Goal: Transaction & Acquisition: Purchase product/service

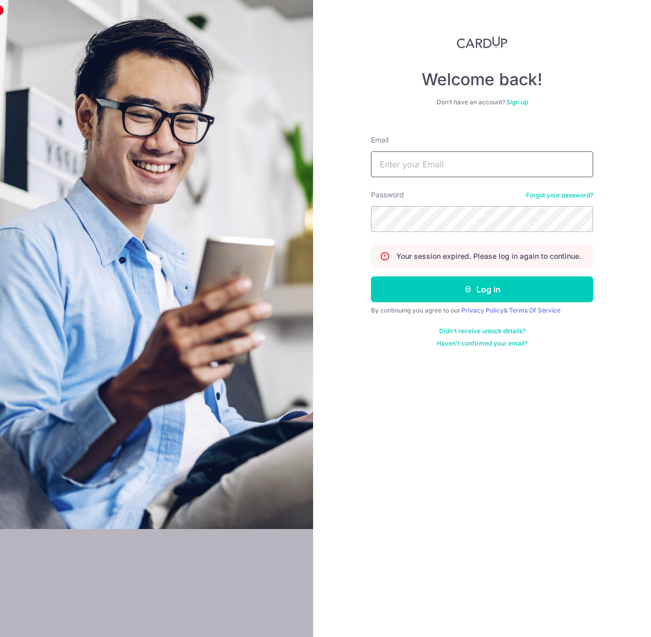
type input "[PERSON_NAME][EMAIL_ADDRESS][DOMAIN_NAME]"
click at [472, 160] on input "[PERSON_NAME][EMAIL_ADDRESS][DOMAIN_NAME]" at bounding box center [482, 164] width 222 height 26
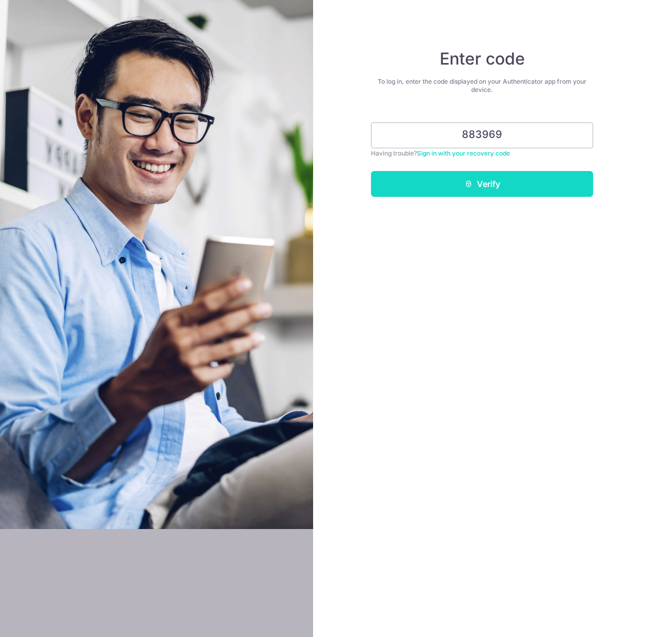
type input "883969"
drag, startPoint x: 477, startPoint y: 176, endPoint x: 473, endPoint y: 167, distance: 9.7
click at [476, 176] on button "Verify" at bounding box center [482, 184] width 222 height 26
click at [472, 180] on icon "submit" at bounding box center [469, 184] width 8 height 8
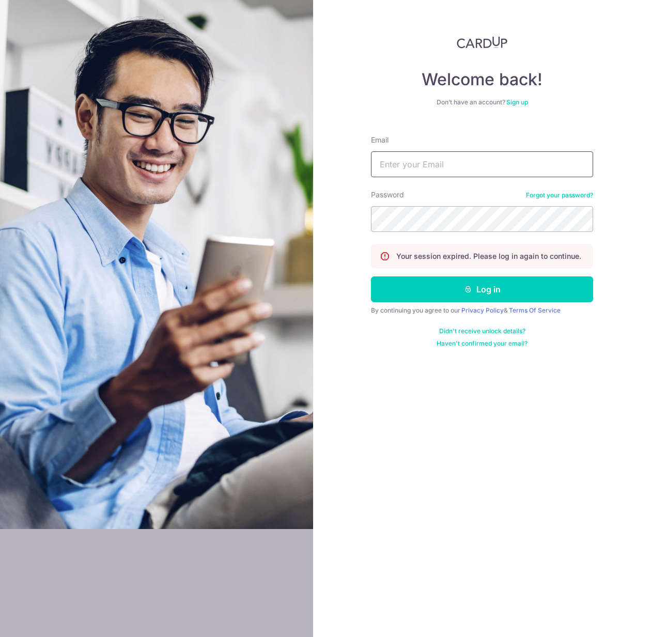
click at [453, 167] on input "Email" at bounding box center [482, 164] width 222 height 26
type input "[PERSON_NAME][EMAIL_ADDRESS][DOMAIN_NAME]"
click at [618, 251] on div "Welcome back! Don’t have an account? Sign up Email david.foong.90@gmail.com Pas…" at bounding box center [482, 318] width 338 height 637
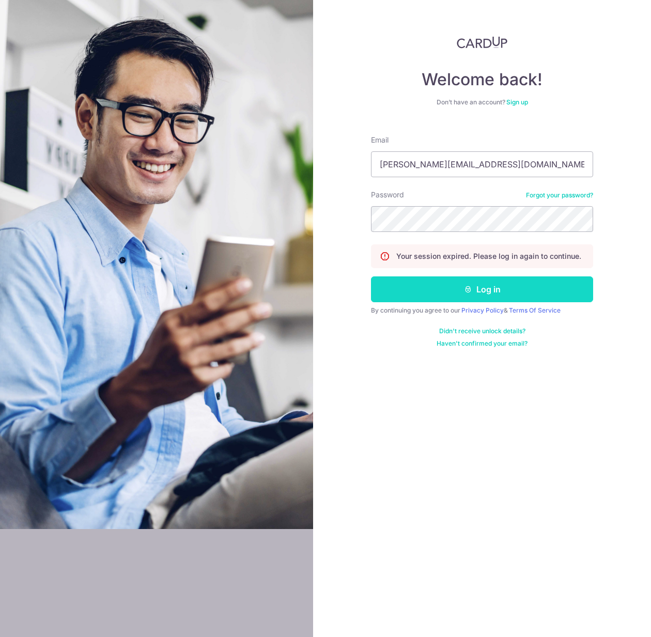
click at [452, 297] on button "Log in" at bounding box center [482, 289] width 222 height 26
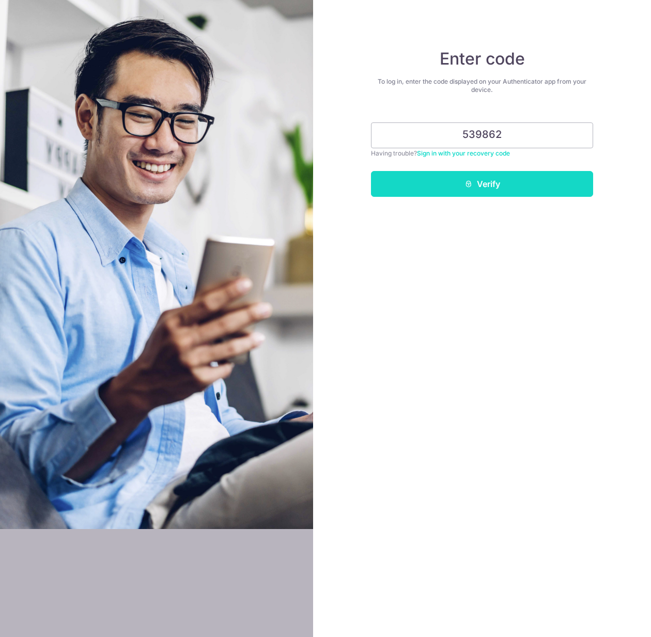
type input "539862"
click at [506, 188] on button "Verify" at bounding box center [482, 184] width 222 height 26
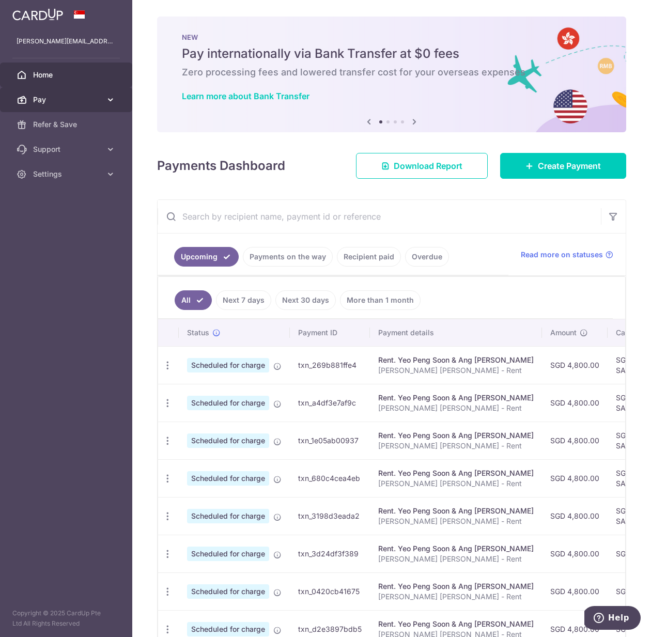
click at [80, 103] on span "Pay" at bounding box center [67, 100] width 68 height 10
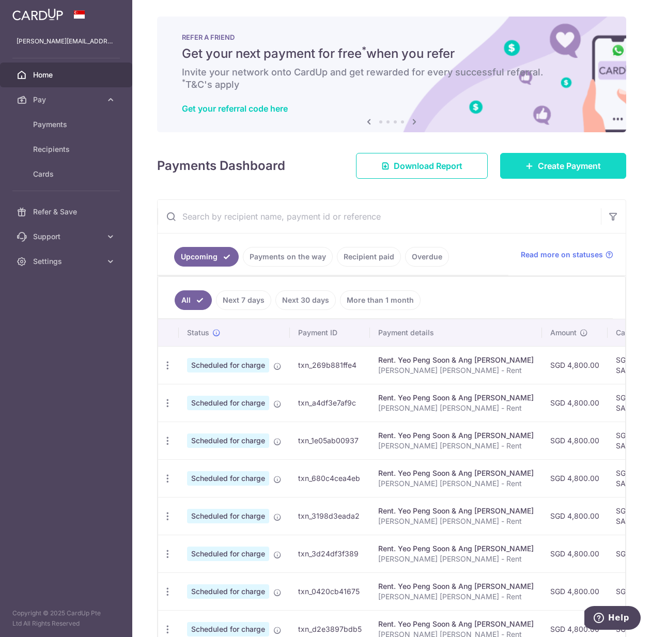
click at [538, 171] on span "Create Payment" at bounding box center [569, 166] width 63 height 12
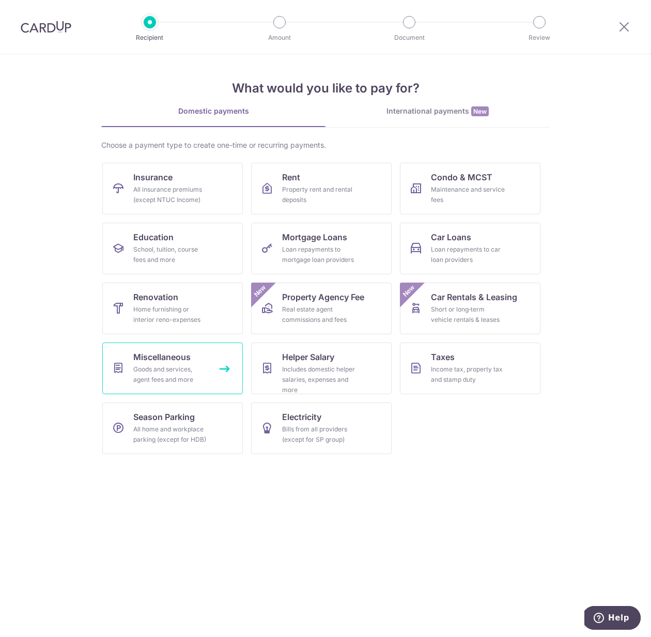
click at [167, 369] on div "Goods and services, agent fees and more" at bounding box center [170, 374] width 74 height 21
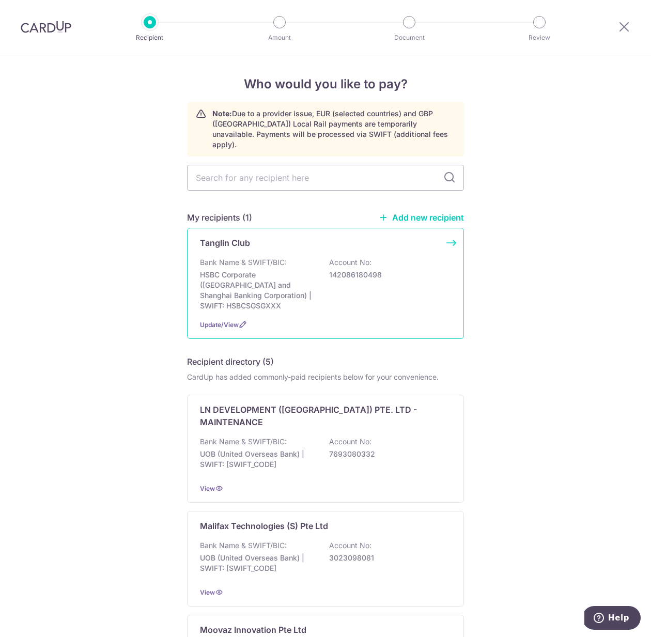
click at [262, 257] on p "Bank Name & SWIFT/BIC:" at bounding box center [243, 262] width 87 height 10
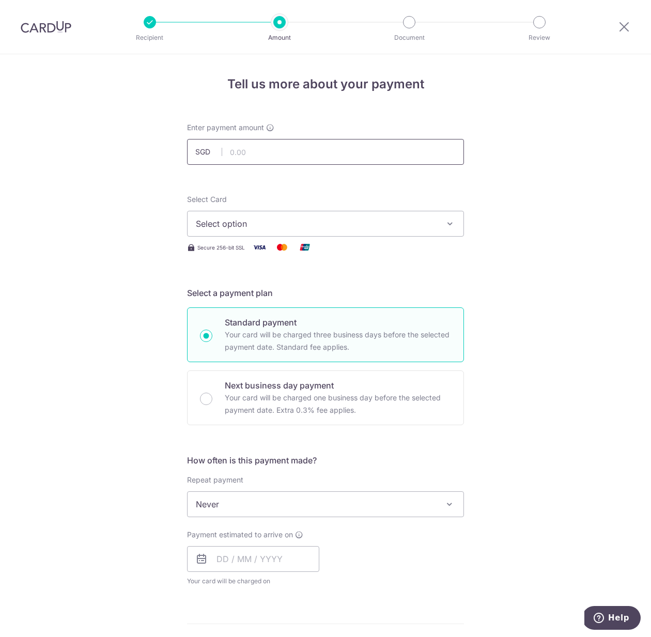
click at [251, 158] on input "text" at bounding box center [325, 152] width 277 height 26
type input "438.23"
click at [430, 220] on span "Select option" at bounding box center [316, 224] width 241 height 12
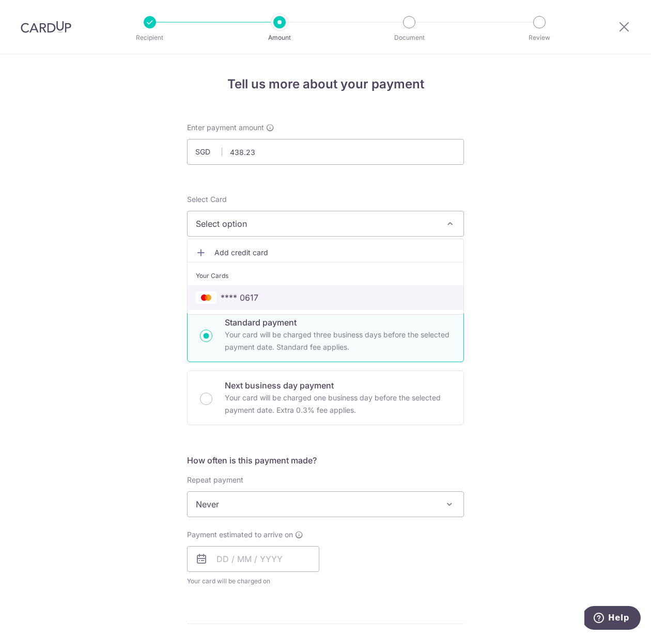
click at [338, 301] on span "**** 0617" at bounding box center [325, 297] width 259 height 12
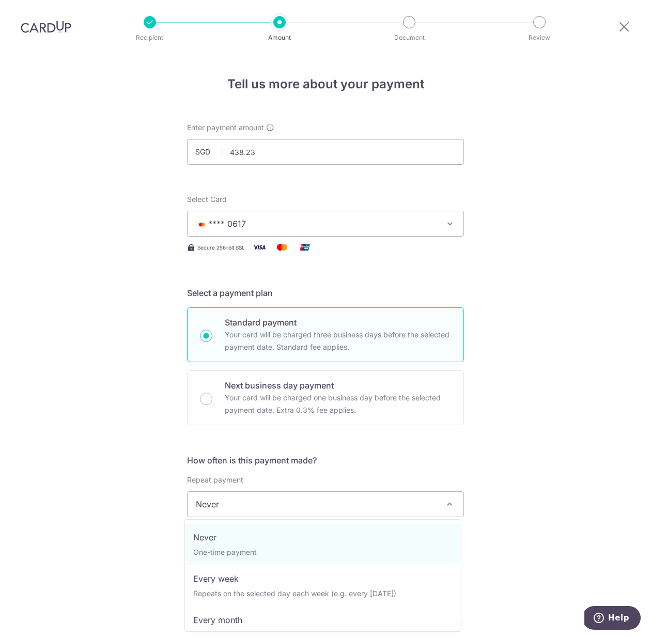
click at [324, 508] on span "Never" at bounding box center [326, 504] width 276 height 25
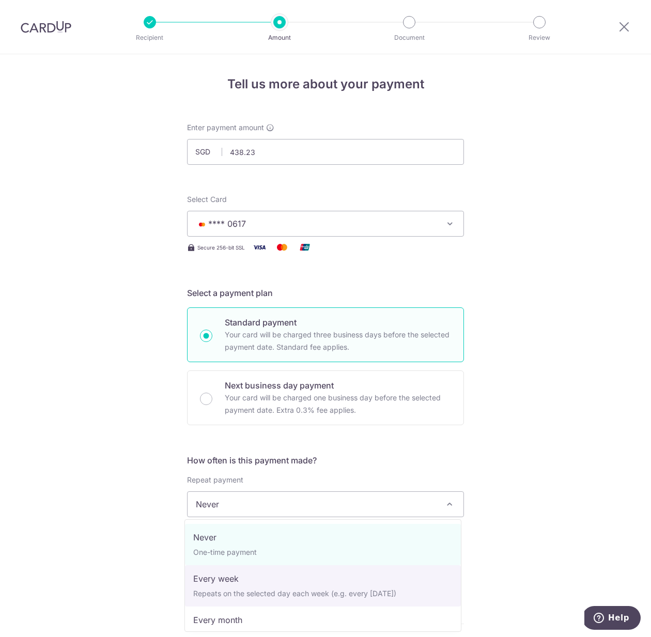
click at [502, 559] on div "Tell us more about your payment Enter payment amount SGD 438.23 438.23 Select C…" at bounding box center [325, 521] width 651 height 935
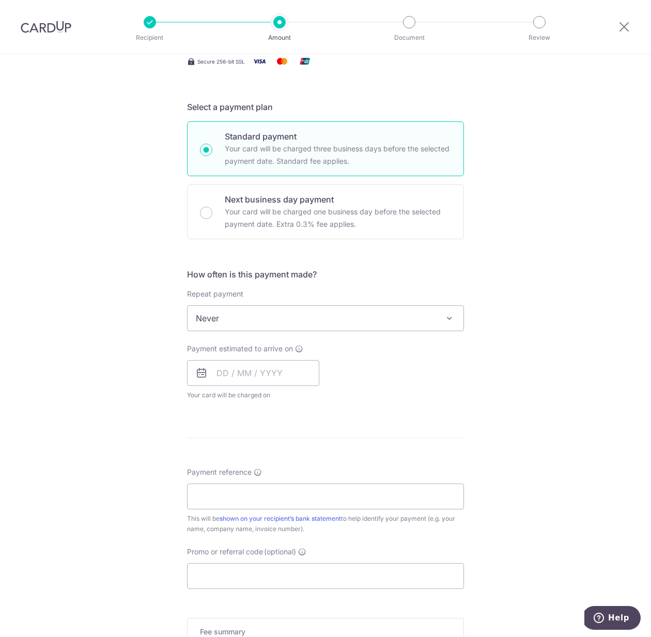
scroll to position [189, 0]
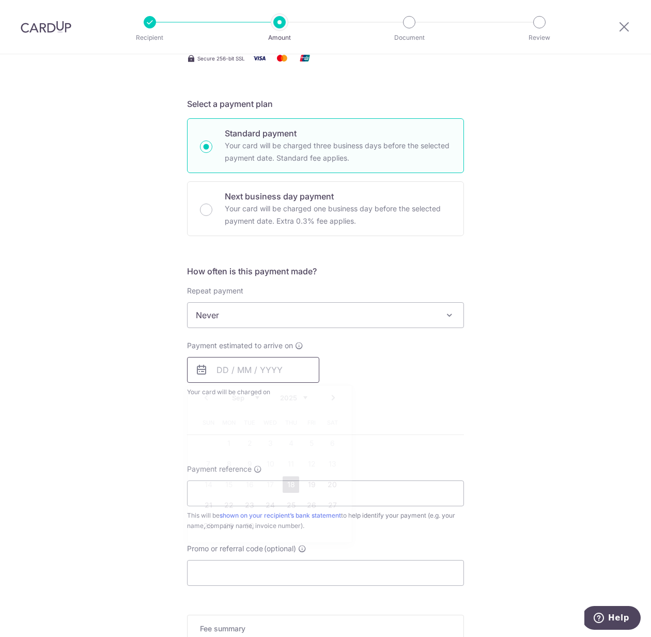
click at [275, 370] on input "text" at bounding box center [253, 370] width 132 height 26
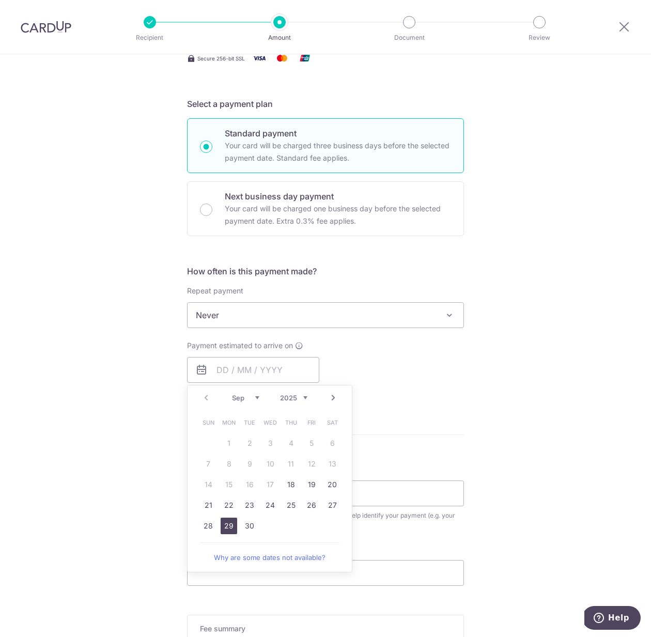
click at [226, 526] on link "29" at bounding box center [229, 526] width 17 height 17
type input "[DATE]"
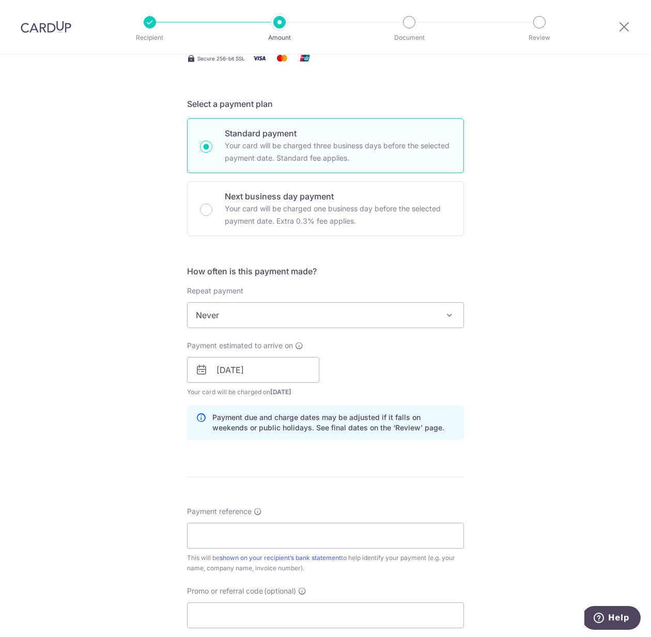
click at [412, 389] on div "Payment estimated to arrive on 29/09/2025 Prev Next Sep Oct Nov Dec 2025 2026 2…" at bounding box center [325, 369] width 289 height 57
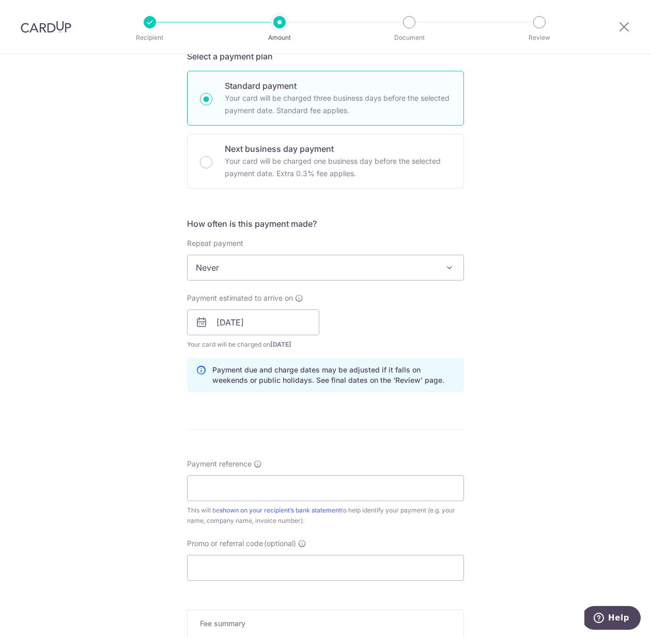
scroll to position [254, 0]
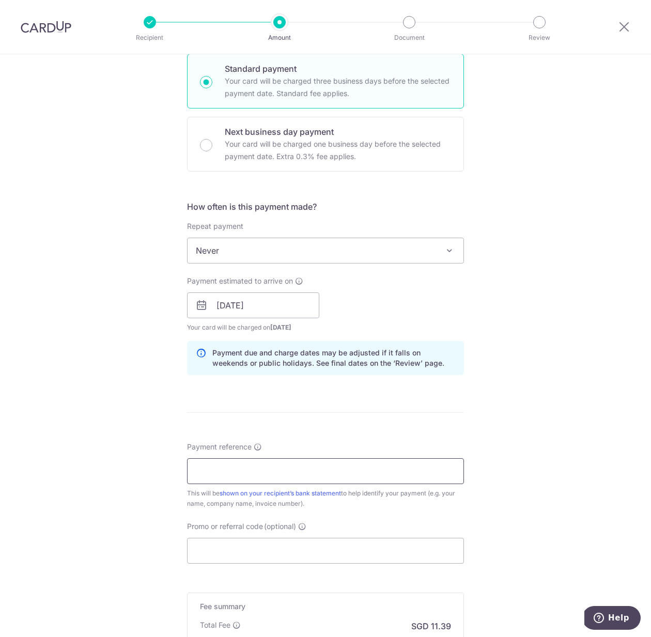
click at [257, 476] on input "Payment reference" at bounding box center [325, 471] width 277 height 26
type input "T7532"
click at [294, 541] on input "Promo or referral code (optional)" at bounding box center [325, 551] width 277 height 26
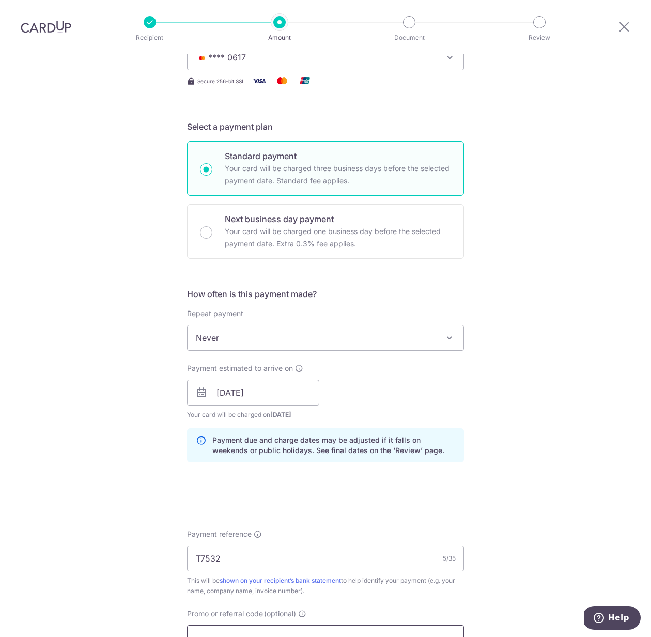
scroll to position [394, 0]
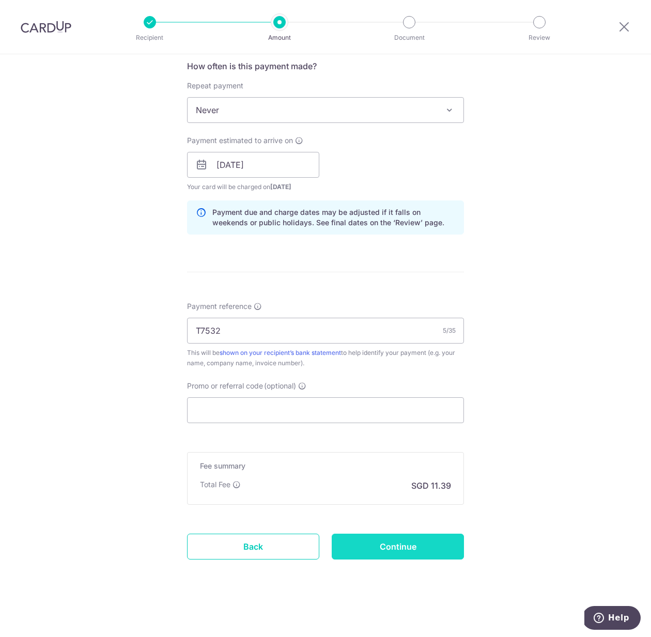
click at [409, 550] on input "Continue" at bounding box center [398, 547] width 132 height 26
type input "Create Schedule"
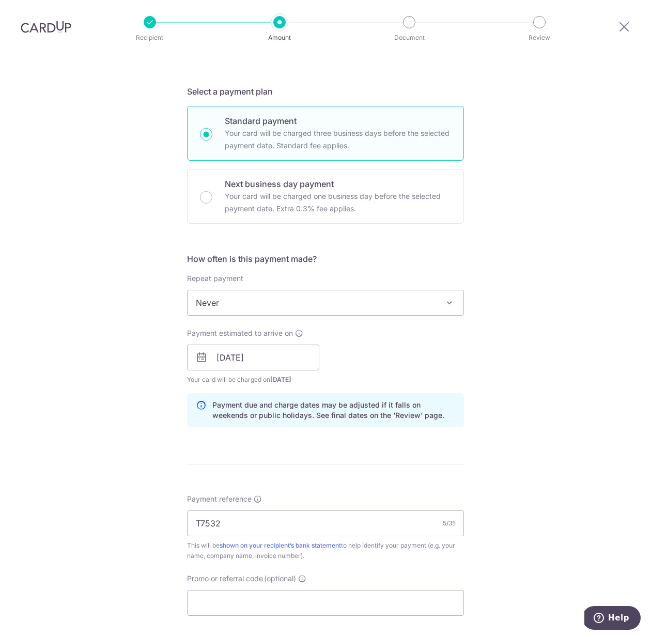
scroll to position [0, 0]
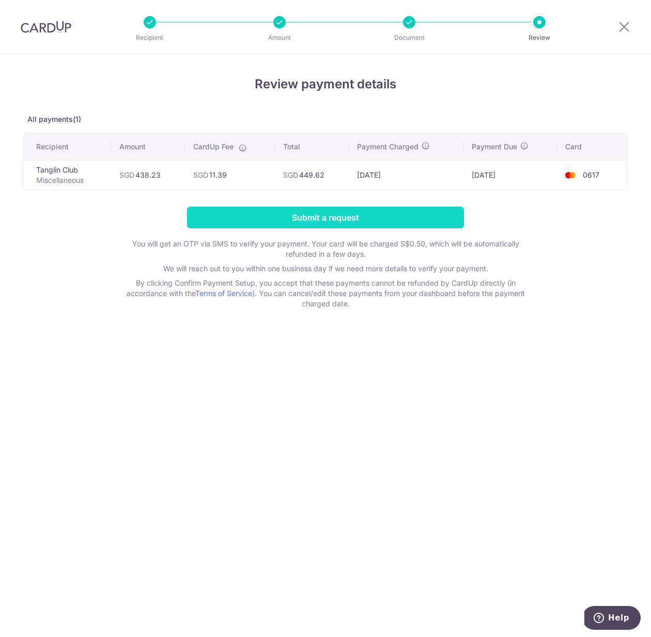
click at [334, 218] on input "Submit a request" at bounding box center [325, 218] width 277 height 22
